Goal: Task Accomplishment & Management: Manage account settings

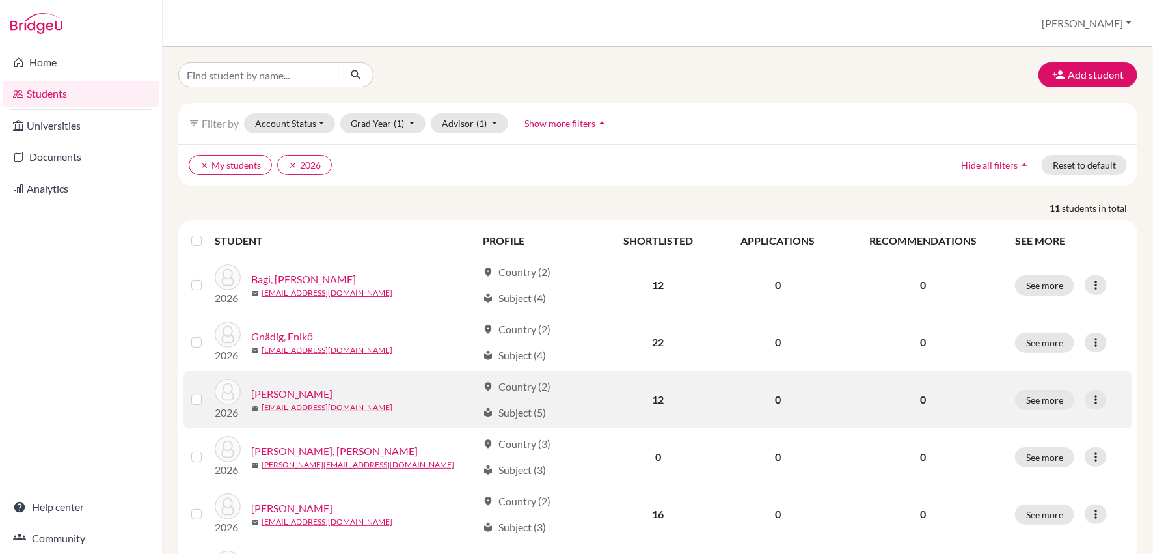
scroll to position [8, 0]
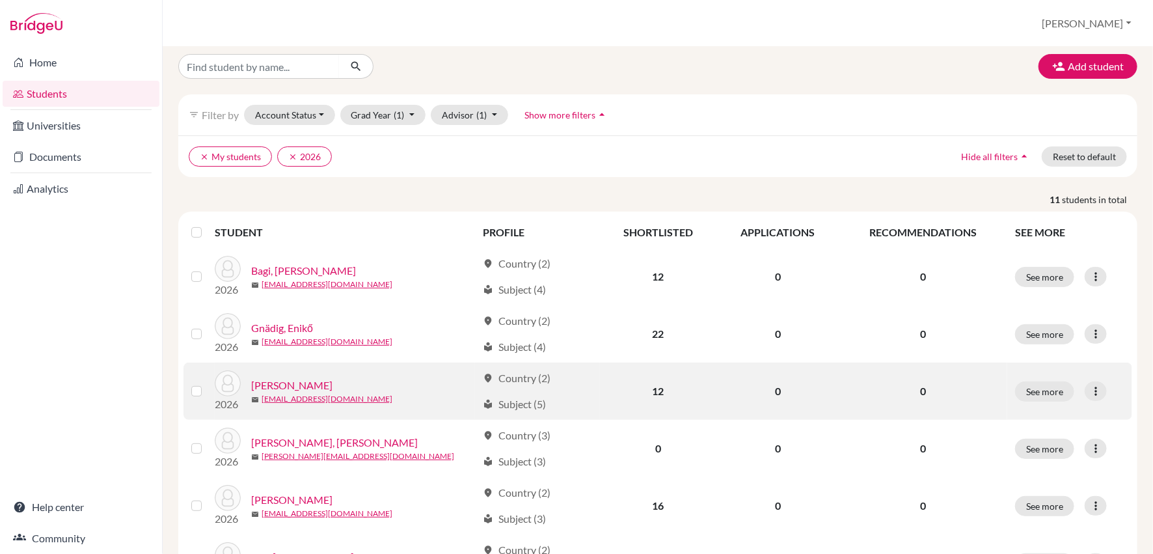
click at [281, 382] on link "[PERSON_NAME]" at bounding box center [291, 385] width 81 height 16
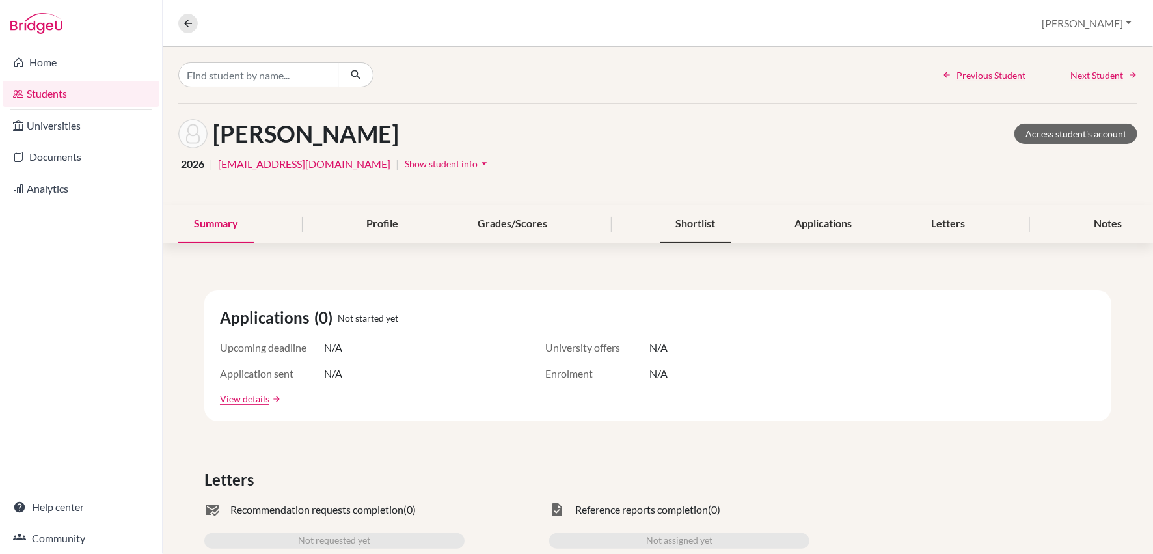
click at [706, 226] on div "Shortlist" at bounding box center [695, 224] width 71 height 38
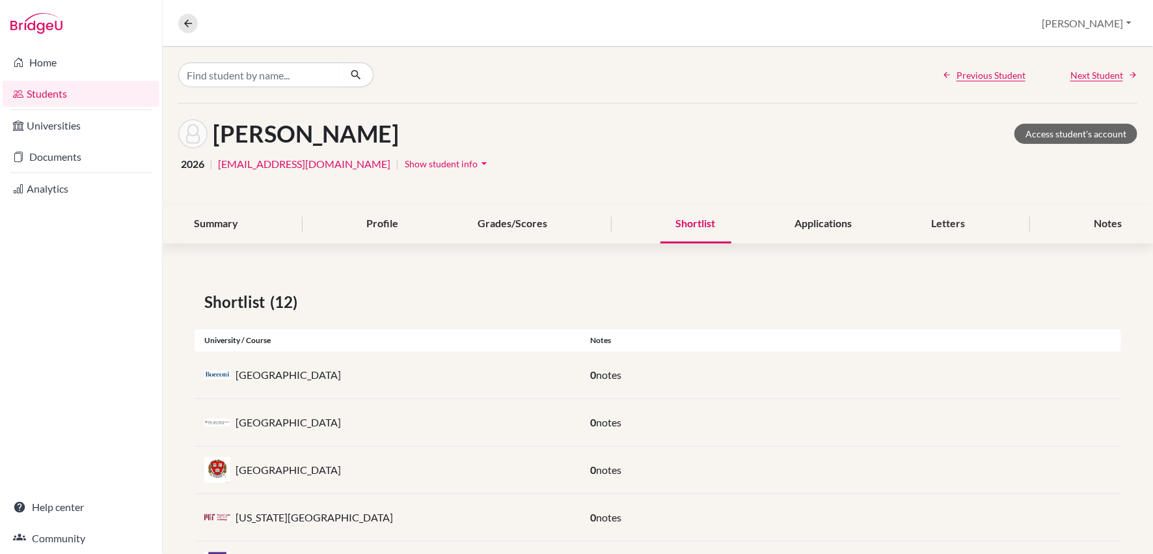
click at [1017, 347] on div "University / Course Notes" at bounding box center [657, 340] width 926 height 22
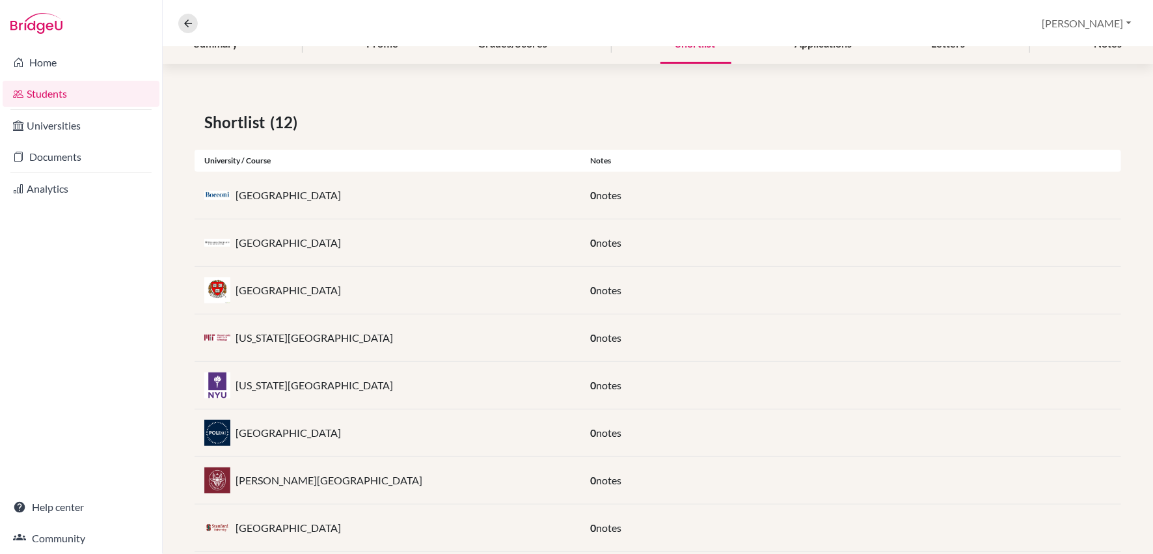
scroll to position [394, 0]
